Goal: Transaction & Acquisition: Download file/media

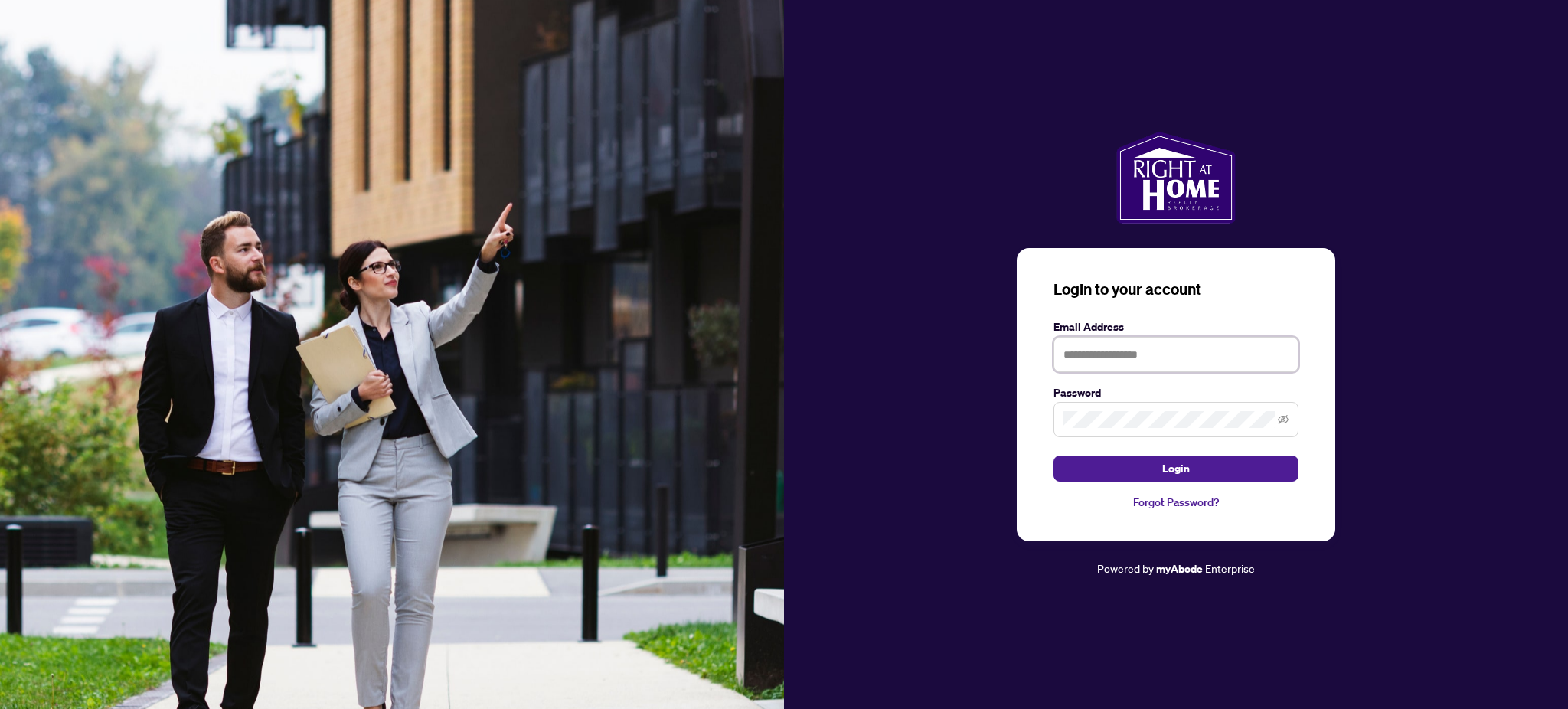
click at [1143, 350] on input "text" at bounding box center [1176, 354] width 245 height 36
type input "**********"
click at [1282, 423] on icon "eye-invisible" at bounding box center [1283, 419] width 10 height 10
click at [1174, 465] on span "Login" at bounding box center [1176, 469] width 28 height 24
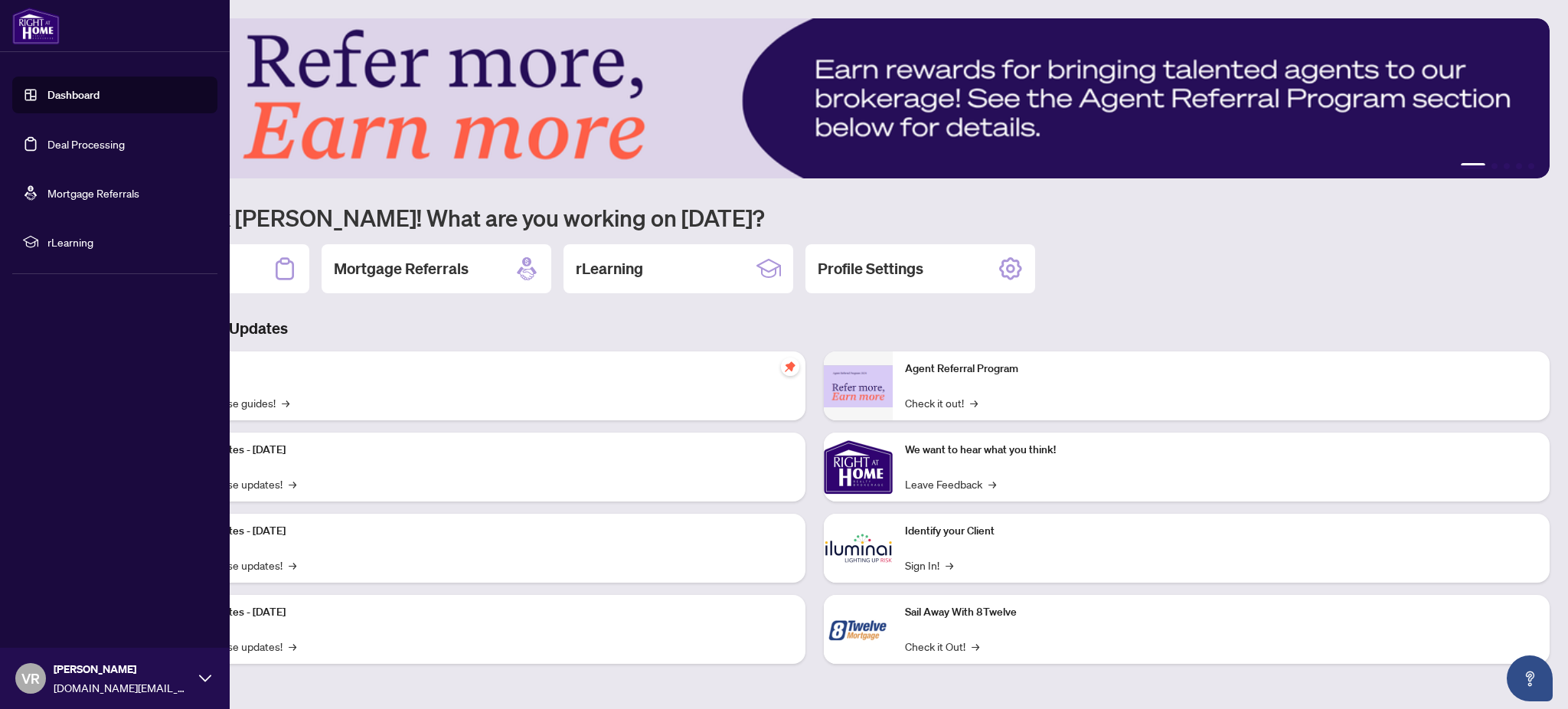
click at [66, 94] on link "Dashboard" at bounding box center [74, 95] width 52 height 14
click at [60, 95] on link "Dashboard" at bounding box center [74, 95] width 52 height 14
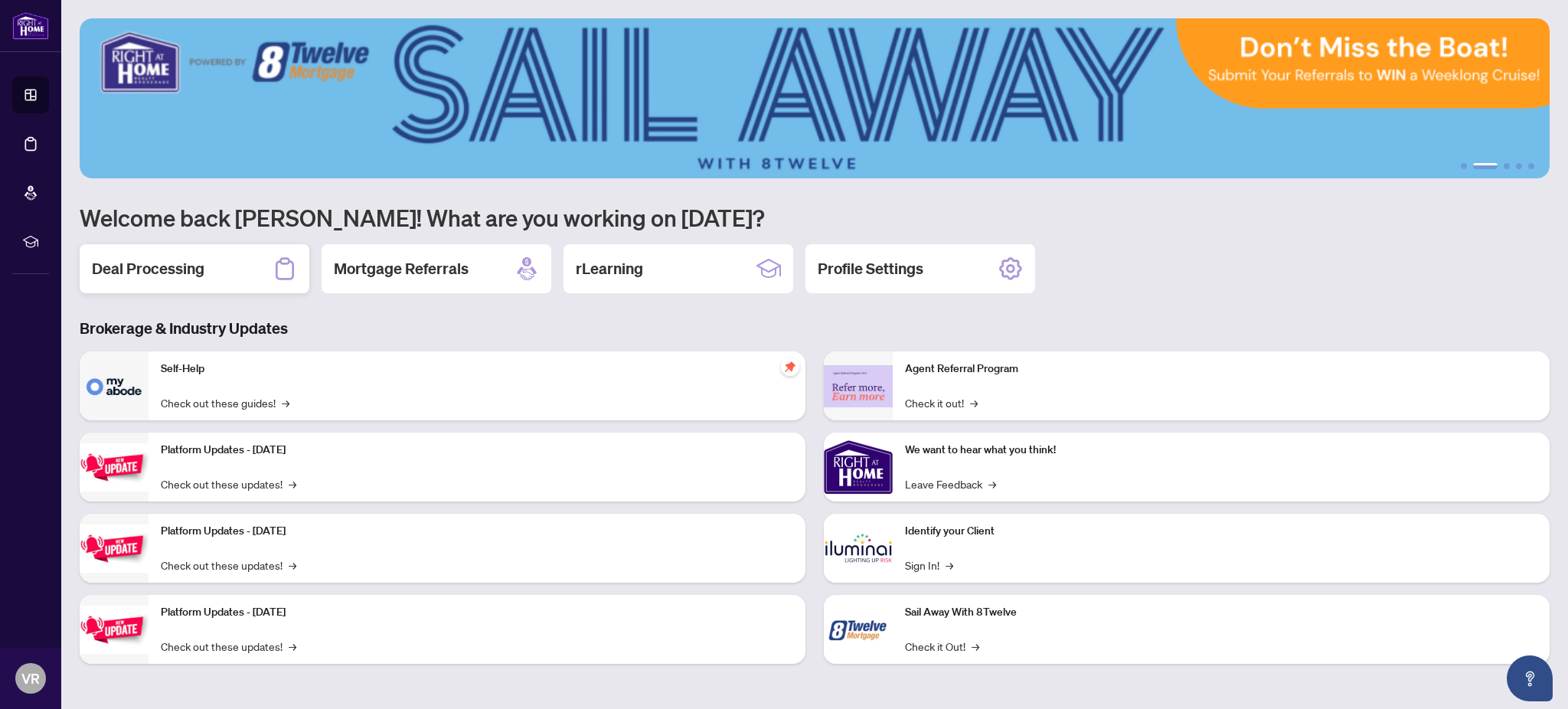
click at [145, 267] on h2 "Deal Processing" at bounding box center [148, 268] width 113 height 22
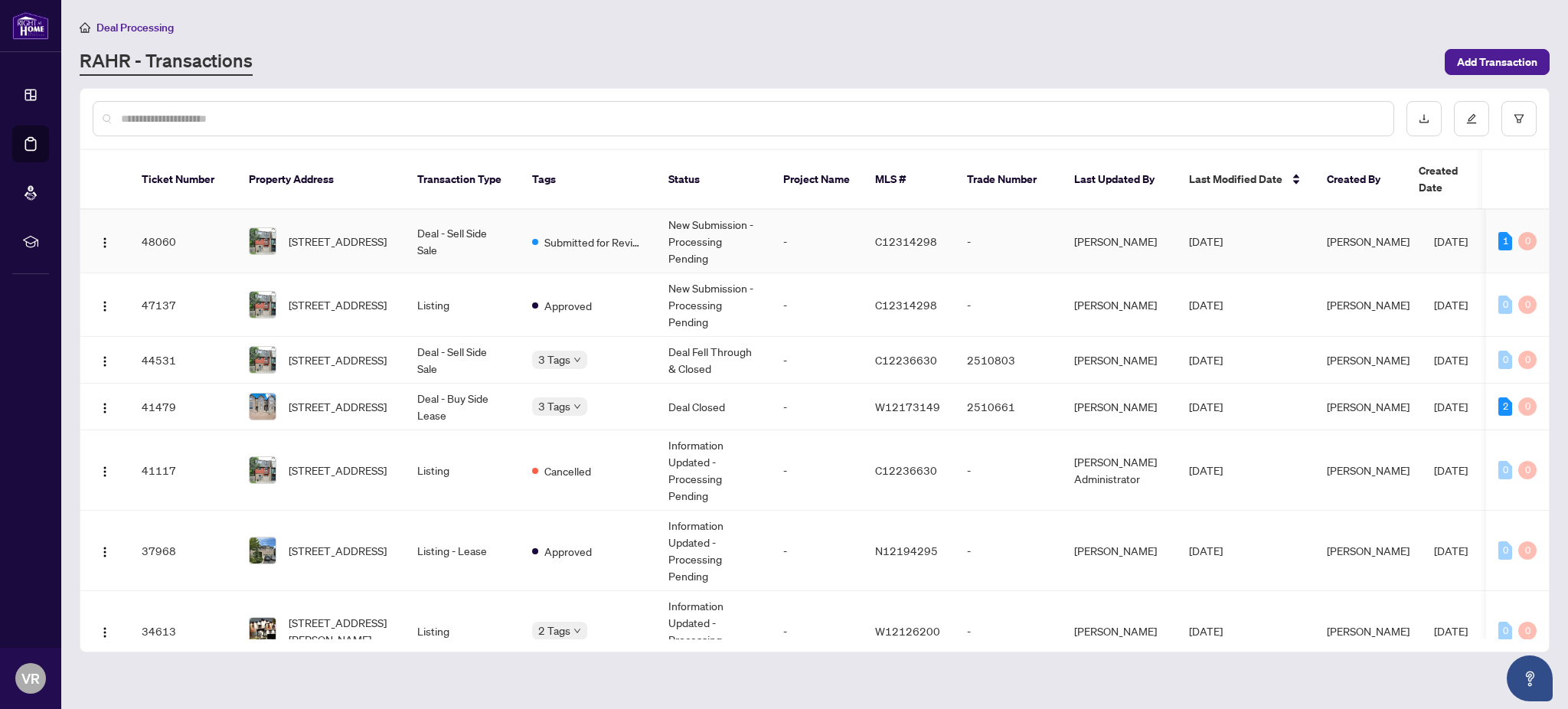
click at [446, 219] on td "Deal - Sell Side Sale" at bounding box center [462, 241] width 114 height 63
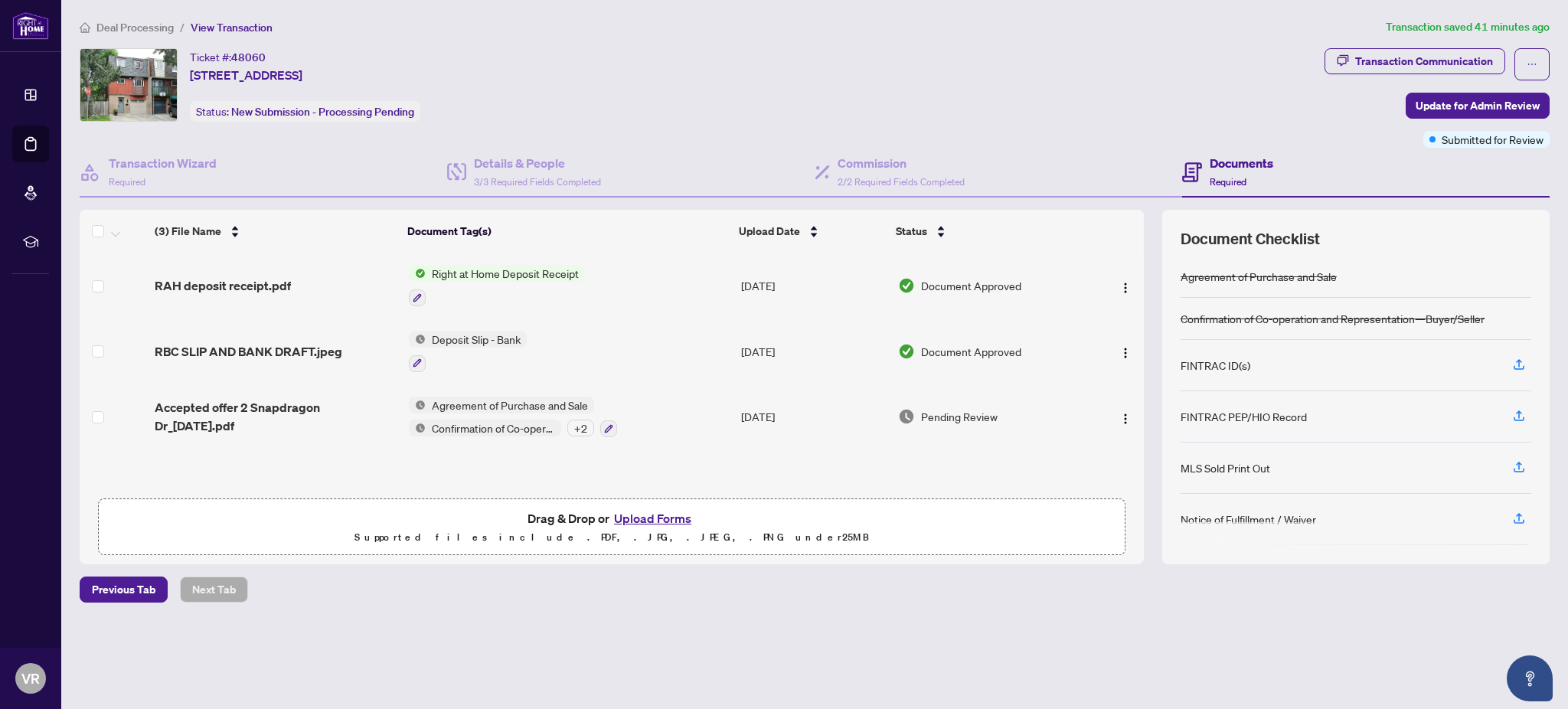
click at [534, 270] on span "Right at Home Deposit Receipt" at bounding box center [506, 272] width 160 height 16
click at [1120, 282] on img "button" at bounding box center [1126, 288] width 12 height 12
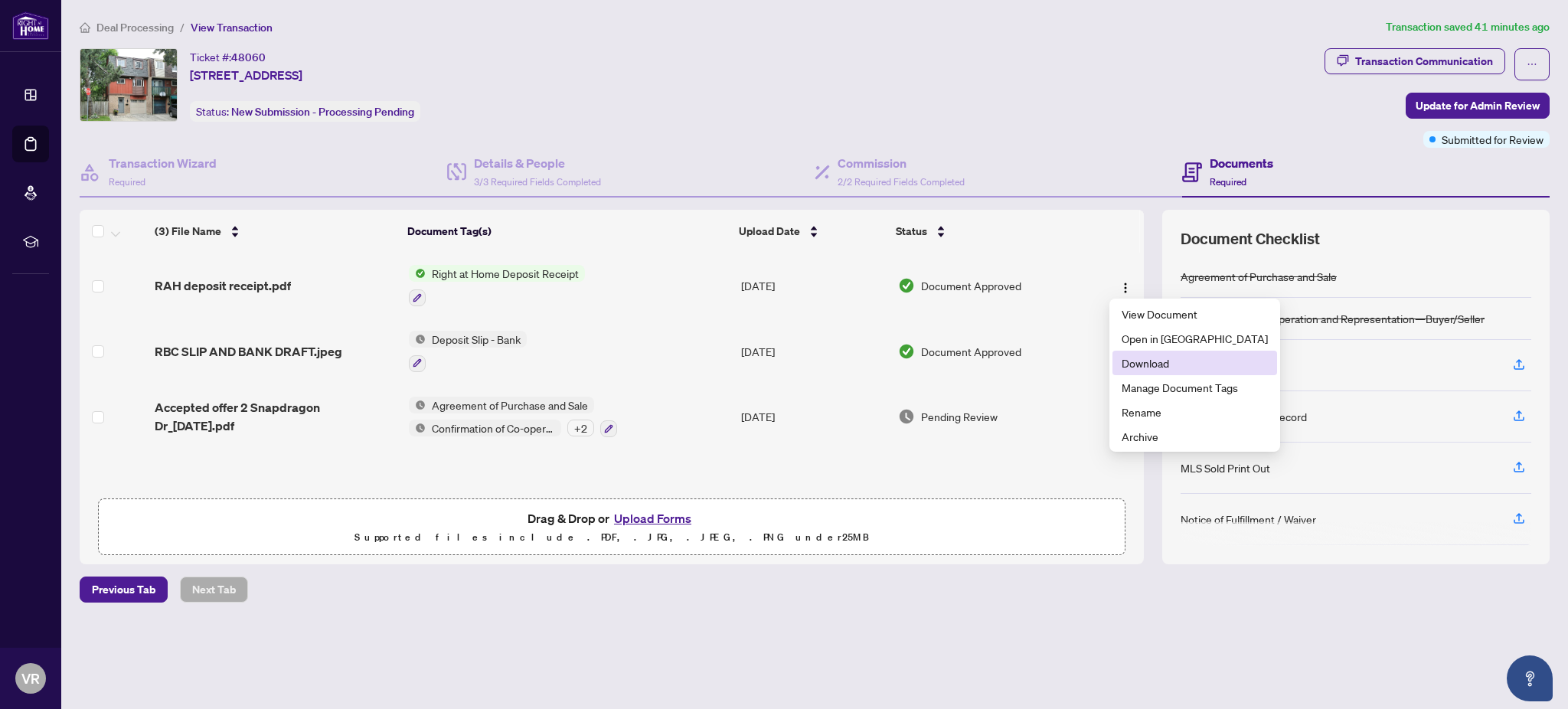
click at [1159, 362] on span "Download" at bounding box center [1194, 363] width 147 height 16
